Goal: Find specific page/section: Find specific page/section

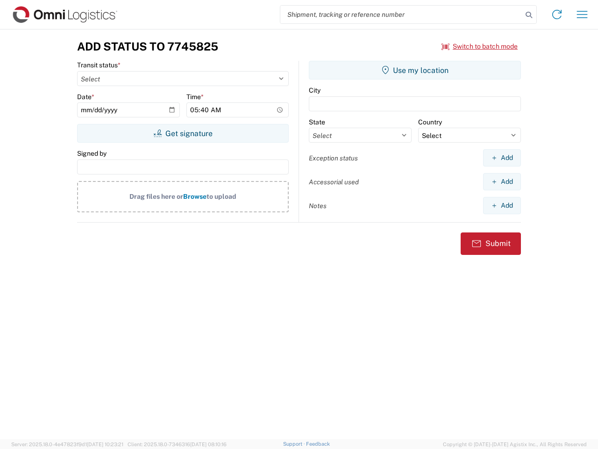
click at [401, 14] on input "search" at bounding box center [401, 15] width 242 height 18
click at [529, 15] on icon at bounding box center [528, 14] width 13 height 13
click at [557, 14] on icon at bounding box center [557, 14] width 15 height 15
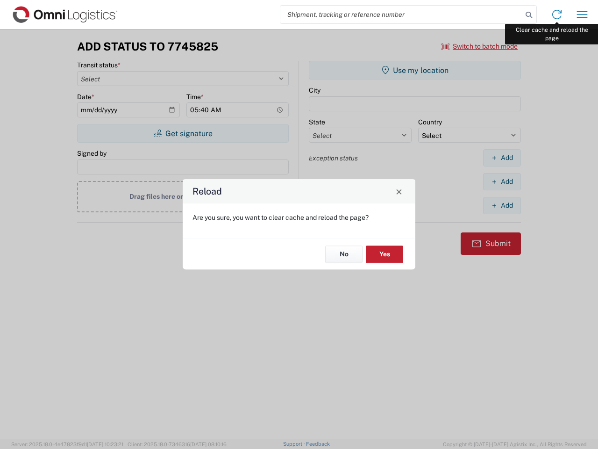
click at [582, 14] on div "Reload Are you sure, you want to clear cache and reload the page? No Yes" at bounding box center [299, 224] width 598 height 449
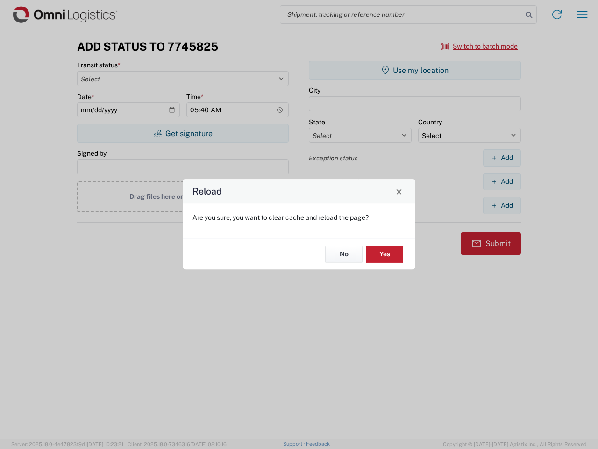
click at [480, 46] on div "Reload Are you sure, you want to clear cache and reload the page? No Yes" at bounding box center [299, 224] width 598 height 449
click at [183, 133] on div "Reload Are you sure, you want to clear cache and reload the page? No Yes" at bounding box center [299, 224] width 598 height 449
click at [415, 70] on div "Reload Are you sure, you want to clear cache and reload the page? No Yes" at bounding box center [299, 224] width 598 height 449
click at [502, 157] on div "Reload Are you sure, you want to clear cache and reload the page? No Yes" at bounding box center [299, 224] width 598 height 449
click at [502, 181] on div "Reload Are you sure, you want to clear cache and reload the page? No Yes" at bounding box center [299, 224] width 598 height 449
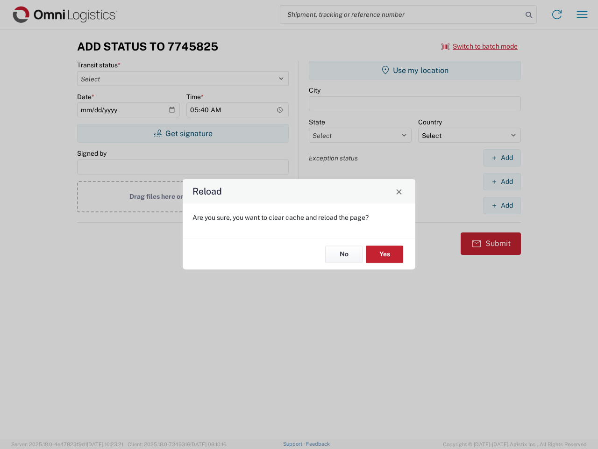
click at [502, 205] on div "Reload Are you sure, you want to clear cache and reload the page? No Yes" at bounding box center [299, 224] width 598 height 449
